Goal: Task Accomplishment & Management: Use online tool/utility

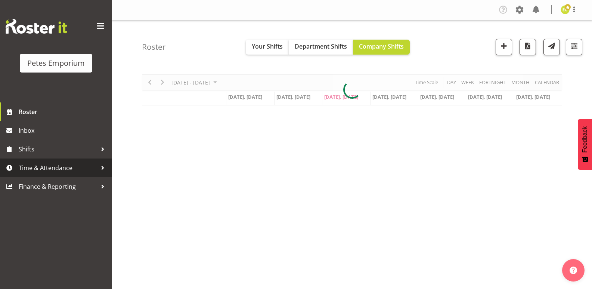
click at [80, 165] on span "Time & Attendance" at bounding box center [58, 167] width 78 height 11
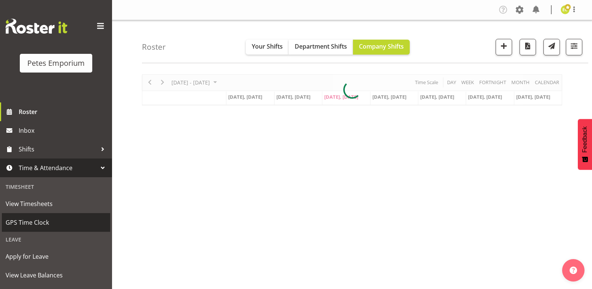
click at [52, 219] on span "GPS Time Clock" at bounding box center [56, 222] width 101 height 11
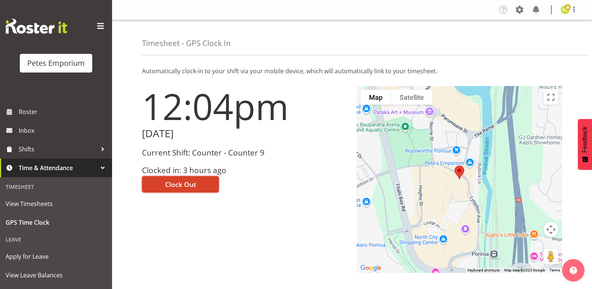
click at [195, 183] on span "Clock Out" at bounding box center [180, 184] width 31 height 10
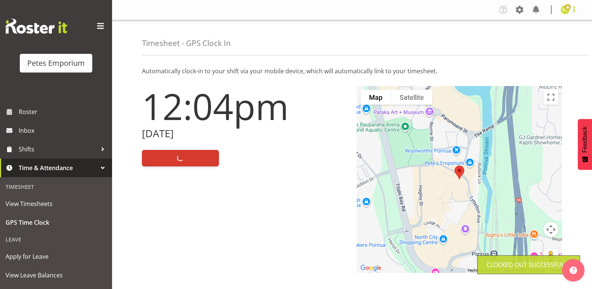
click at [574, 9] on span at bounding box center [574, 9] width 9 height 9
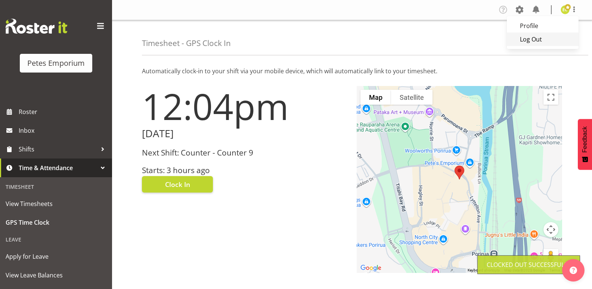
click at [546, 37] on link "Log Out" at bounding box center [543, 38] width 72 height 13
